Goal: Register for event/course

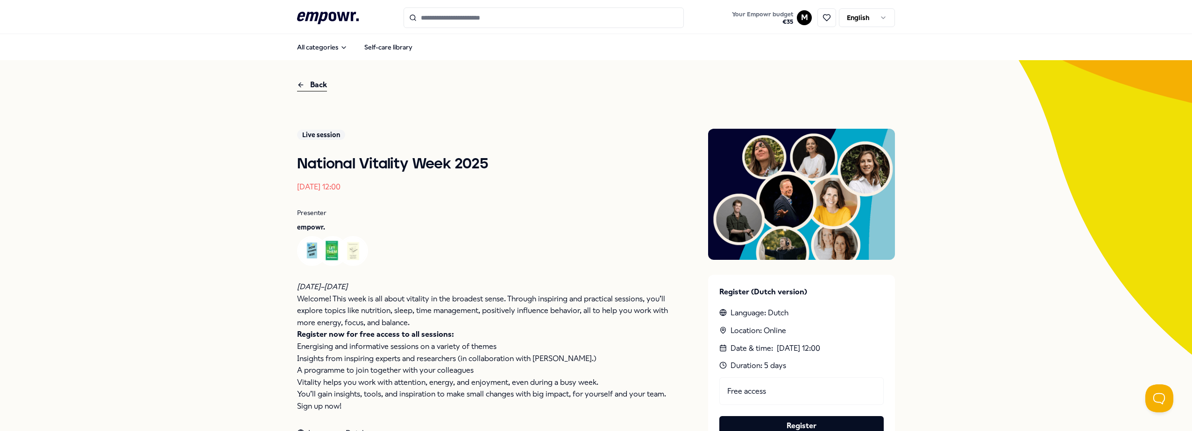
click at [311, 85] on div "Back" at bounding box center [312, 85] width 30 height 13
click at [306, 88] on div "Back" at bounding box center [312, 85] width 30 height 13
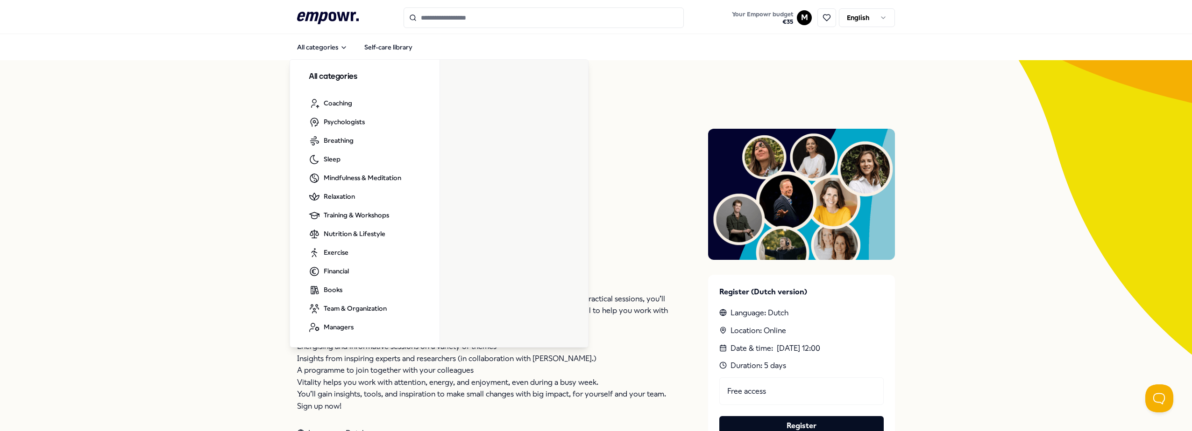
click at [332, 11] on icon ".empowr-logo_svg__cls-1{fill:#03032f}" at bounding box center [328, 17] width 62 height 17
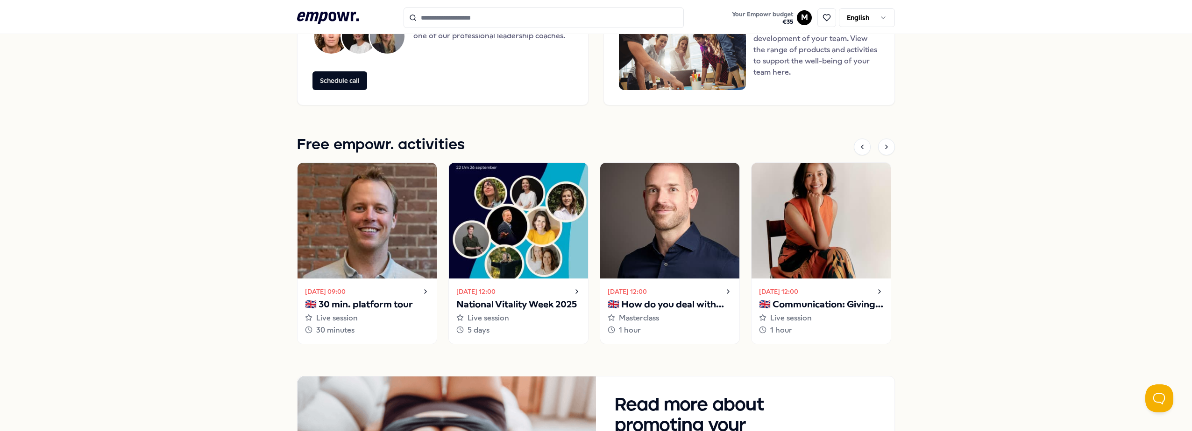
scroll to position [754, 0]
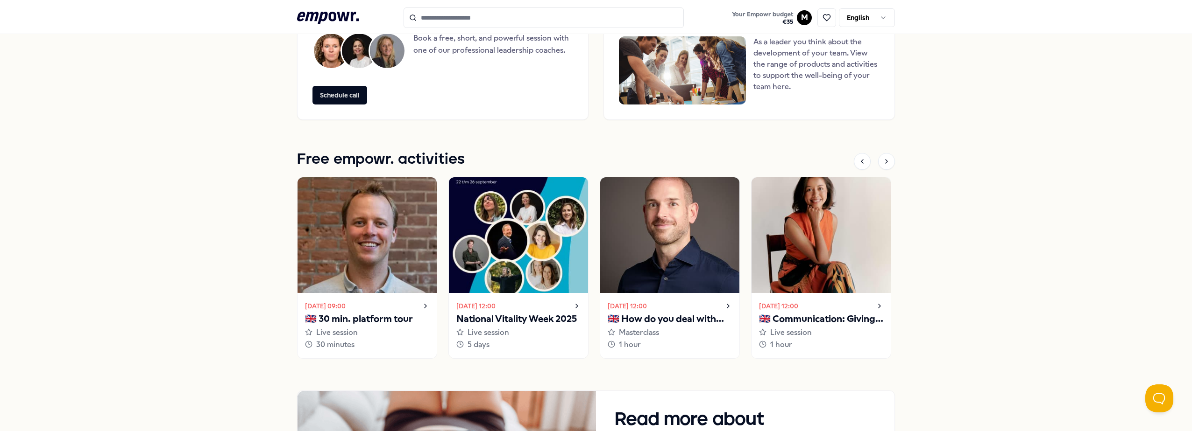
click at [537, 322] on p "National Vitality Week 2025" at bounding box center [518, 319] width 124 height 15
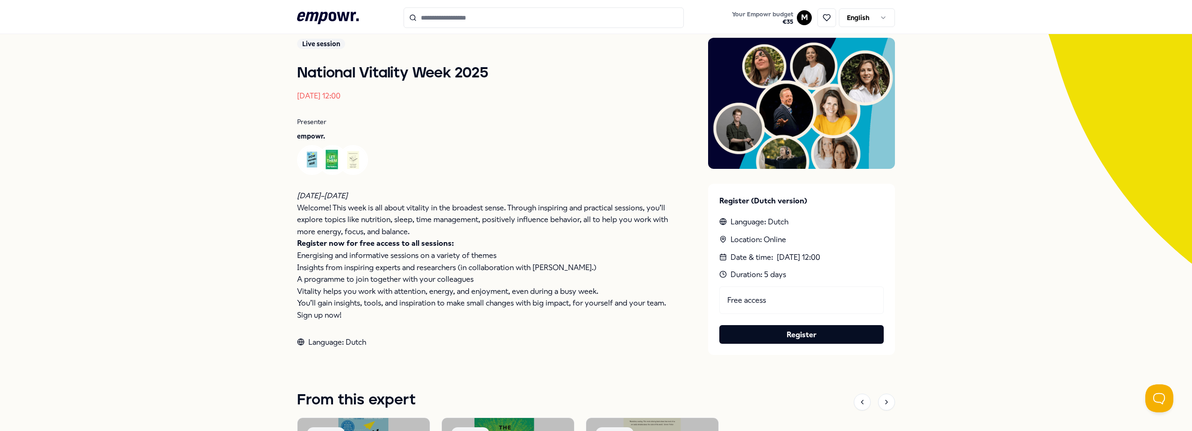
scroll to position [93, 0]
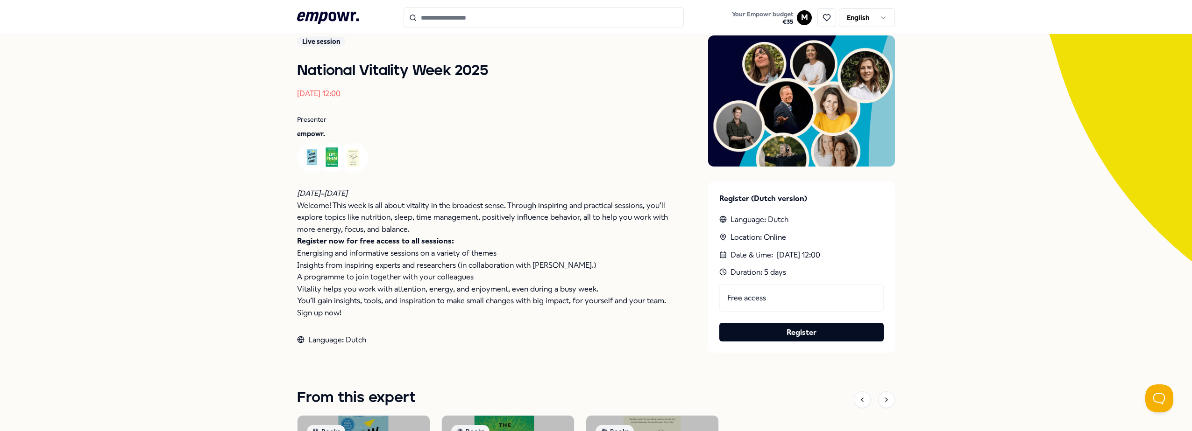
click at [804, 296] on div "Free access" at bounding box center [801, 298] width 164 height 28
click at [783, 152] on img at bounding box center [801, 100] width 187 height 131
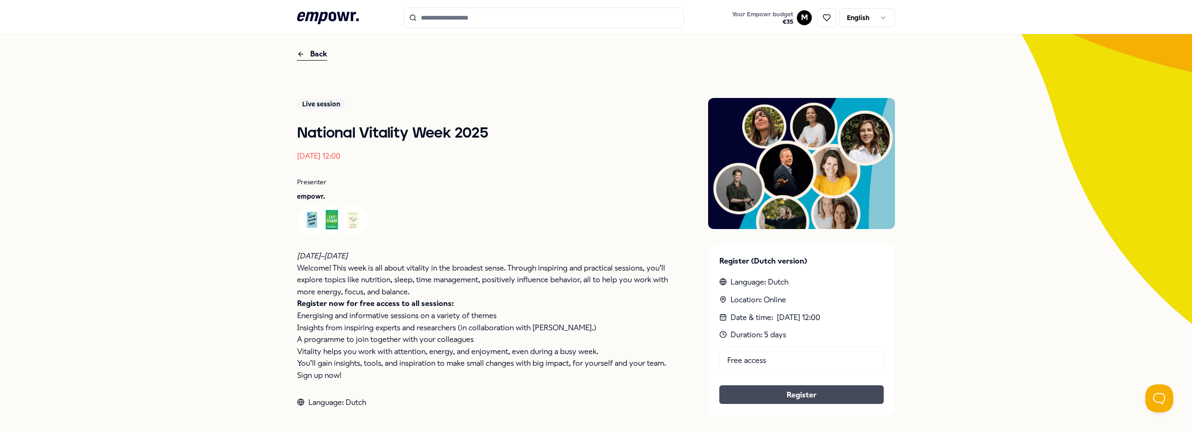
scroll to position [47, 0]
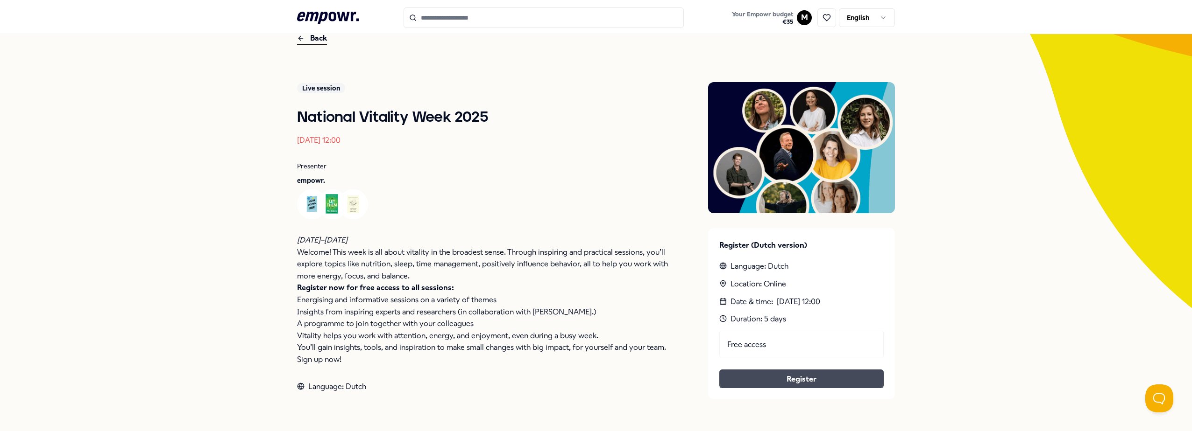
click at [785, 380] on link "Register" at bounding box center [800, 380] width 149 height 12
